Goal: Communication & Community: Participate in discussion

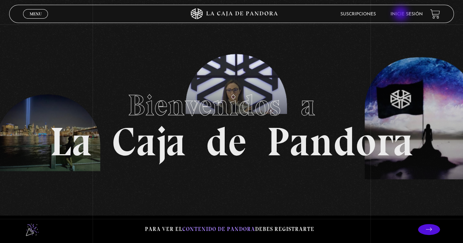
click at [402, 14] on link "Inicie sesión" at bounding box center [406, 14] width 32 height 4
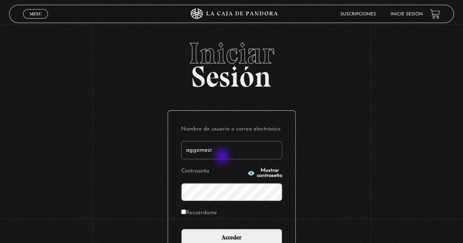
type input "aggomezr"
click at [181, 229] on input "Acceder" at bounding box center [231, 238] width 101 height 18
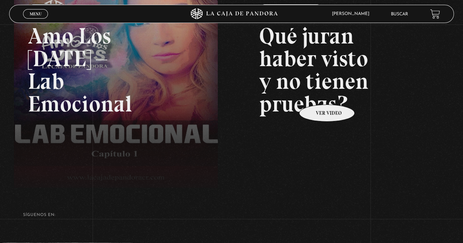
scroll to position [110, 0]
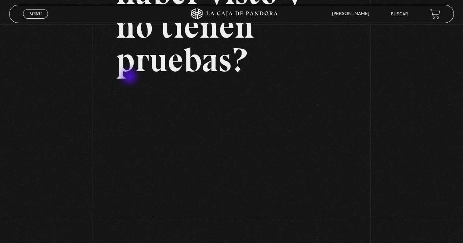
scroll to position [110, 0]
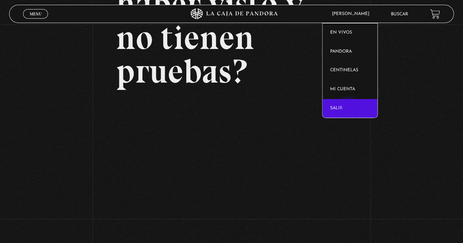
click at [349, 108] on link "Salir" at bounding box center [349, 108] width 55 height 19
